Goal: Task Accomplishment & Management: Manage account settings

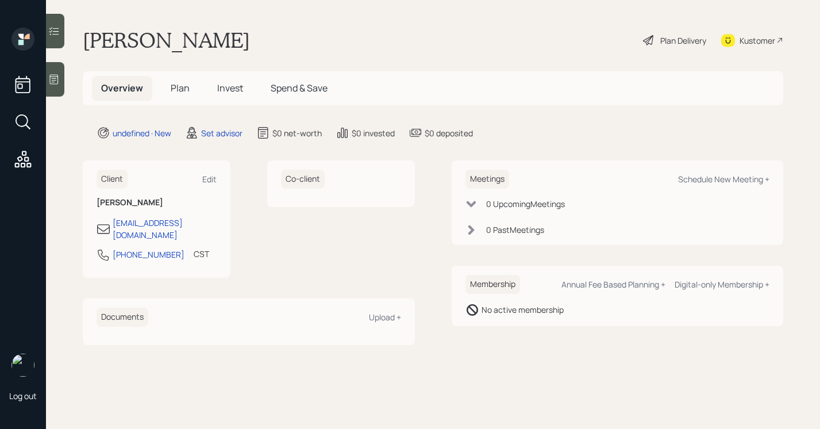
click at [45, 86] on div "Log out" at bounding box center [23, 214] width 46 height 429
click at [56, 71] on div at bounding box center [55, 79] width 18 height 34
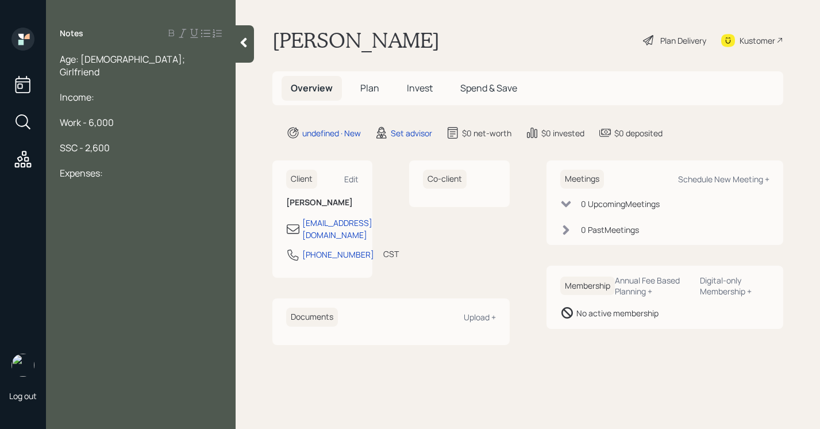
click at [126, 179] on div at bounding box center [141, 185] width 162 height 13
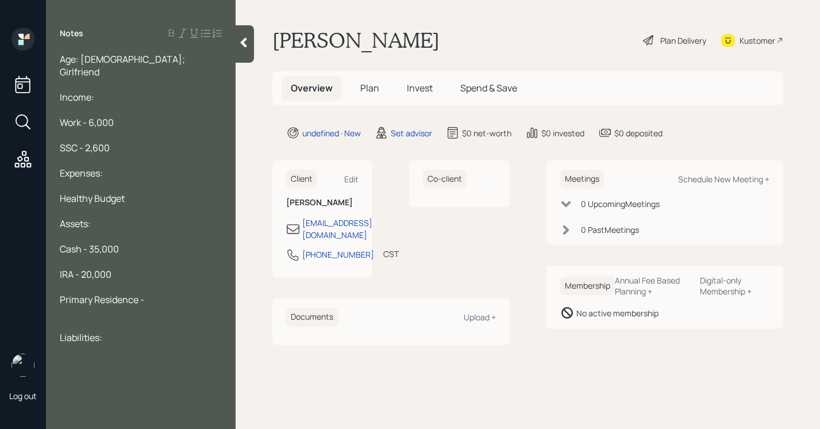
click at [166, 293] on div "Primary Residence -" at bounding box center [141, 299] width 162 height 13
click at [78, 356] on div at bounding box center [141, 362] width 162 height 13
click at [159, 59] on div "Age: [DEMOGRAPHIC_DATA]; Girlfriend" at bounding box center [141, 65] width 162 height 25
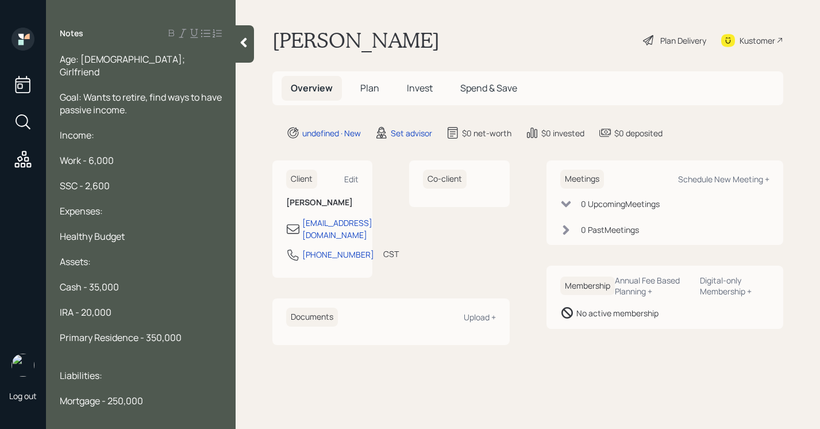
click at [244, 35] on div at bounding box center [245, 43] width 18 height 37
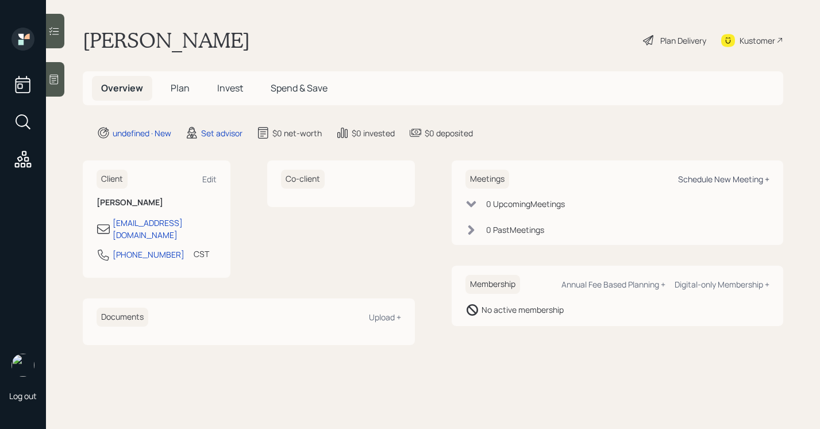
click at [750, 178] on div "Schedule New Meeting +" at bounding box center [723, 179] width 91 height 11
select select "round-[PERSON_NAME]"
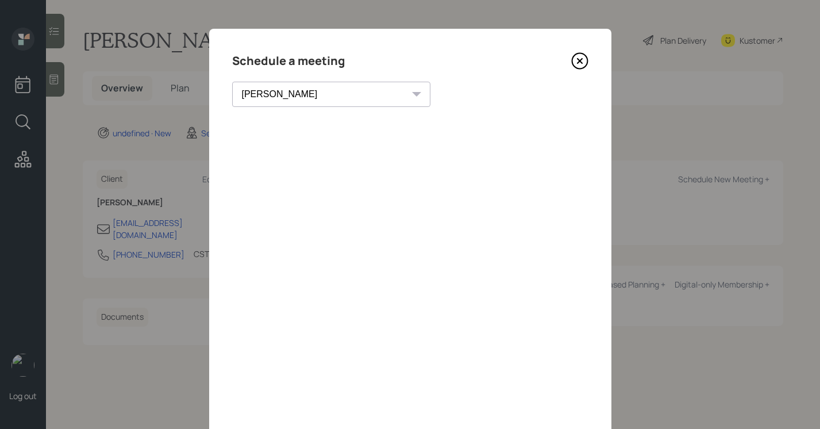
click at [576, 60] on icon at bounding box center [579, 60] width 17 height 17
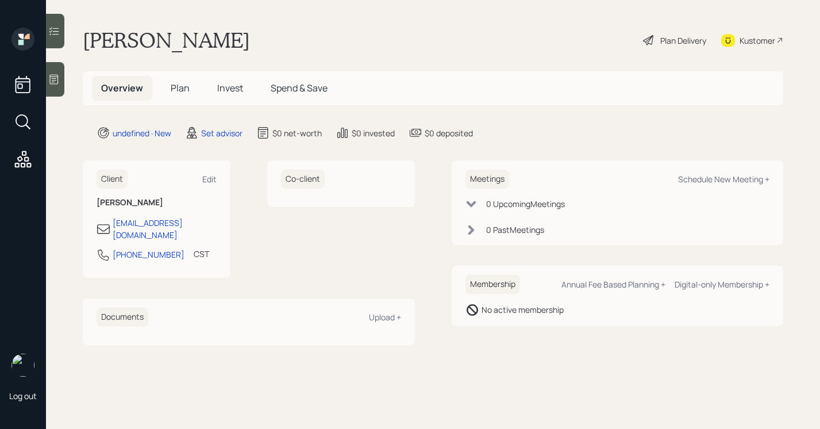
click at [55, 78] on icon at bounding box center [53, 79] width 11 height 11
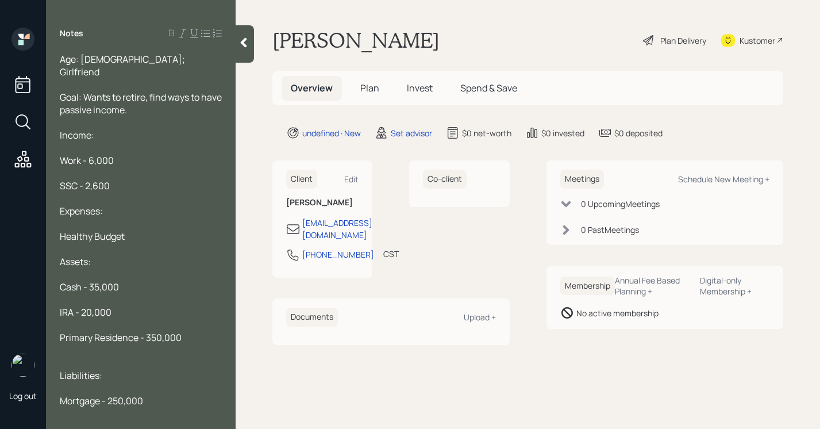
scroll to position [4, 0]
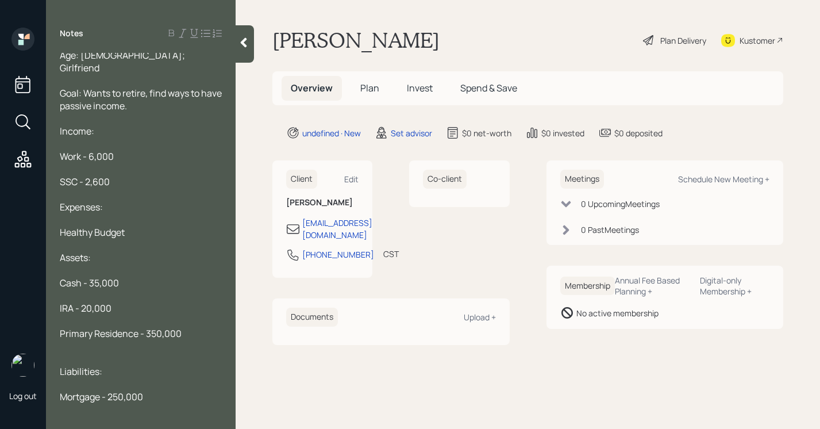
click at [156, 87] on span "Goal: Wants to retire, find ways to have passive income." at bounding box center [142, 99] width 164 height 25
click at [151, 87] on span "Goal: Wants to retire, find ways to have passive income." at bounding box center [142, 99] width 164 height 25
click at [240, 41] on icon at bounding box center [243, 42] width 11 height 11
